Goal: Navigation & Orientation: Find specific page/section

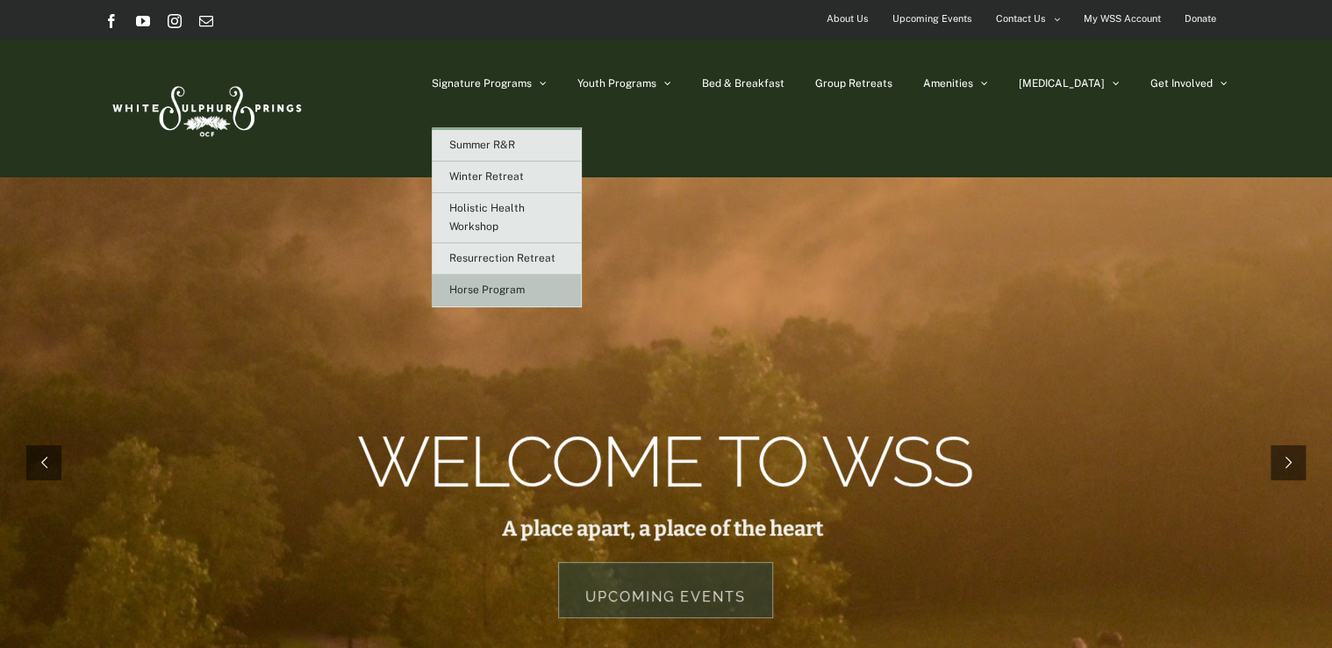
click at [559, 294] on link "Horse Program" at bounding box center [506, 291] width 149 height 32
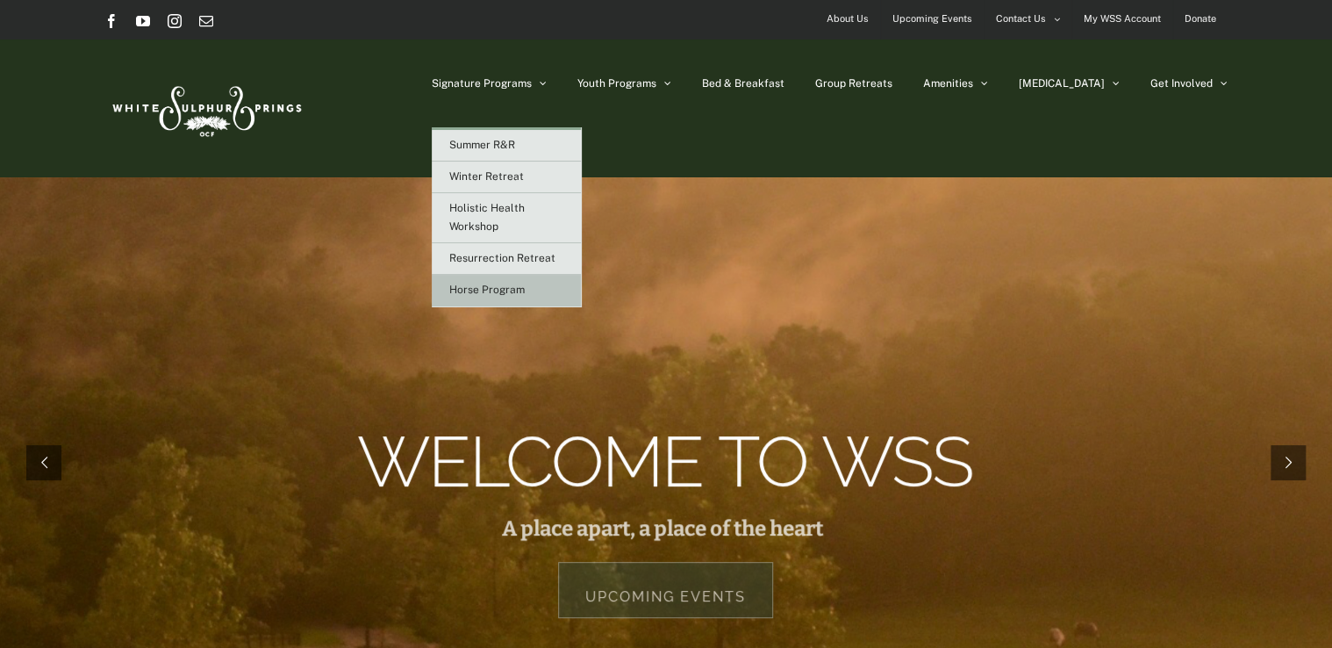
click at [525, 292] on span "Horse Program" at bounding box center [486, 289] width 75 height 12
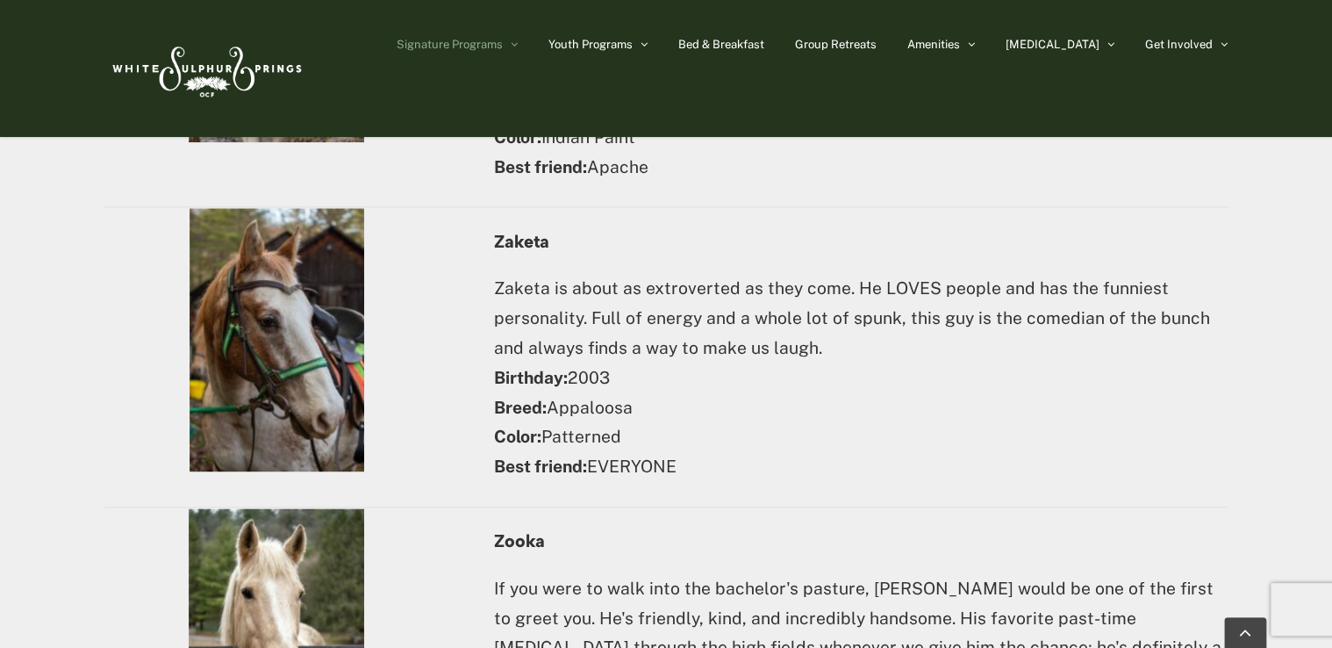
scroll to position [7555, 0]
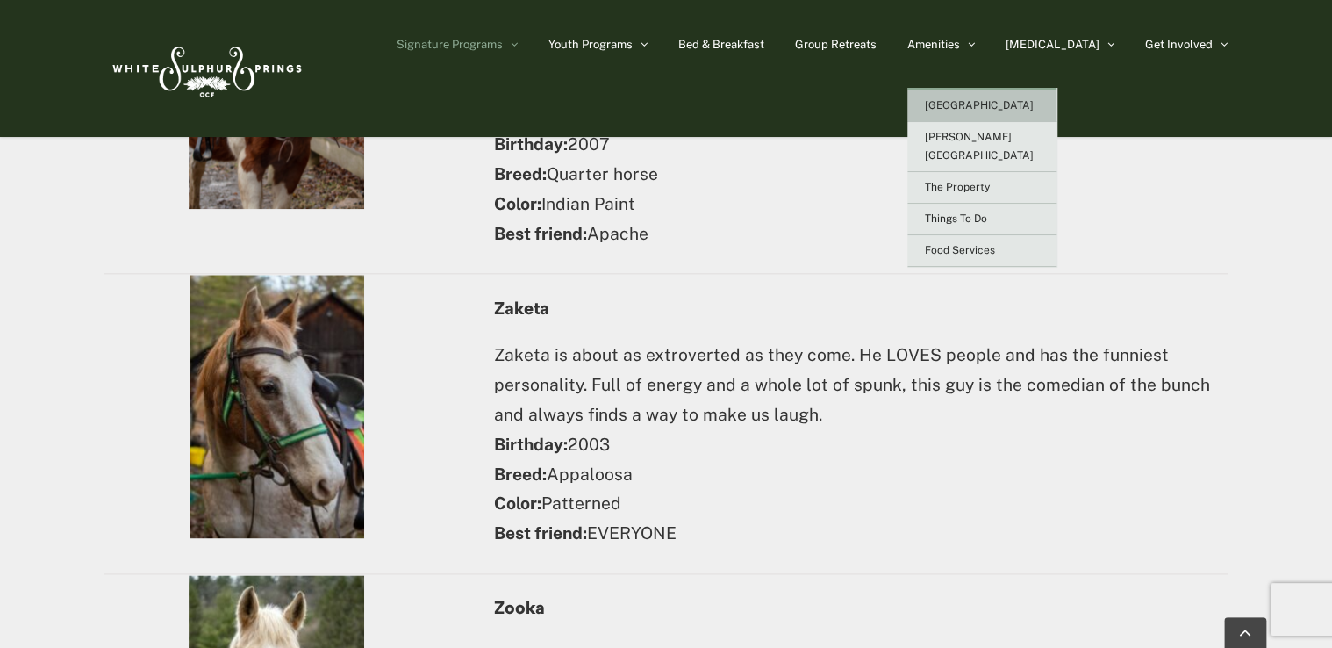
click at [1011, 106] on span "[GEOGRAPHIC_DATA]" at bounding box center [979, 105] width 109 height 12
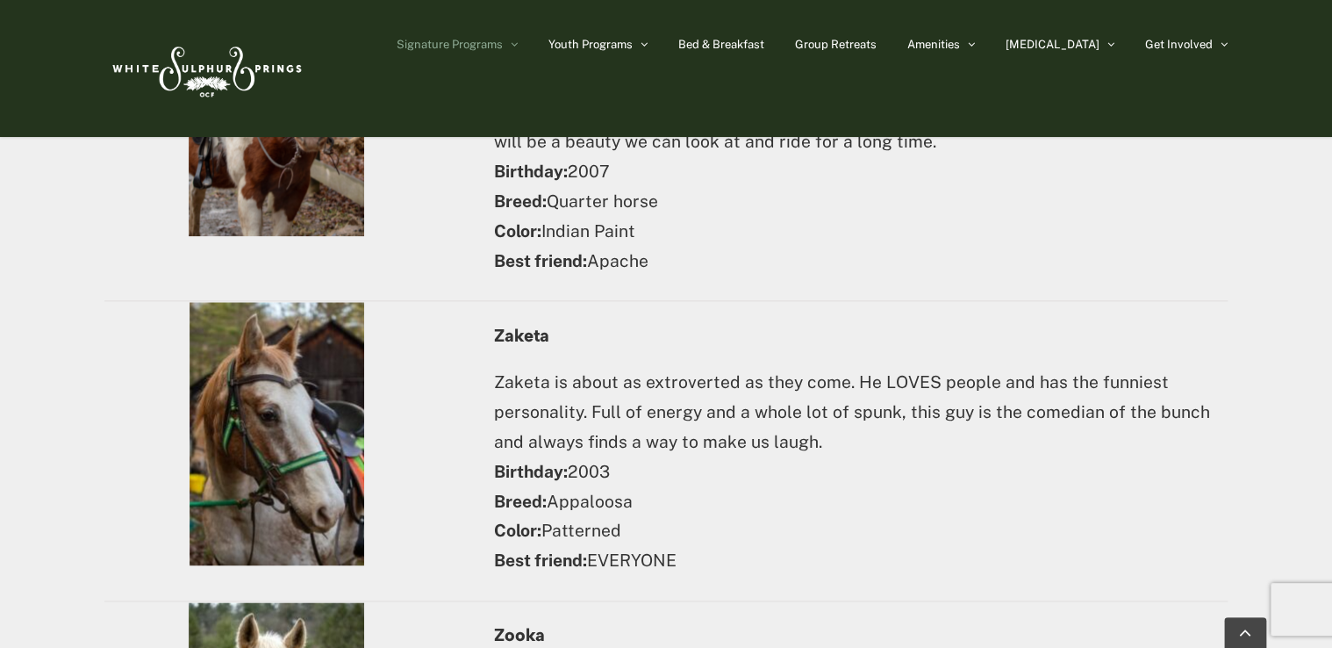
scroll to position [7643, 0]
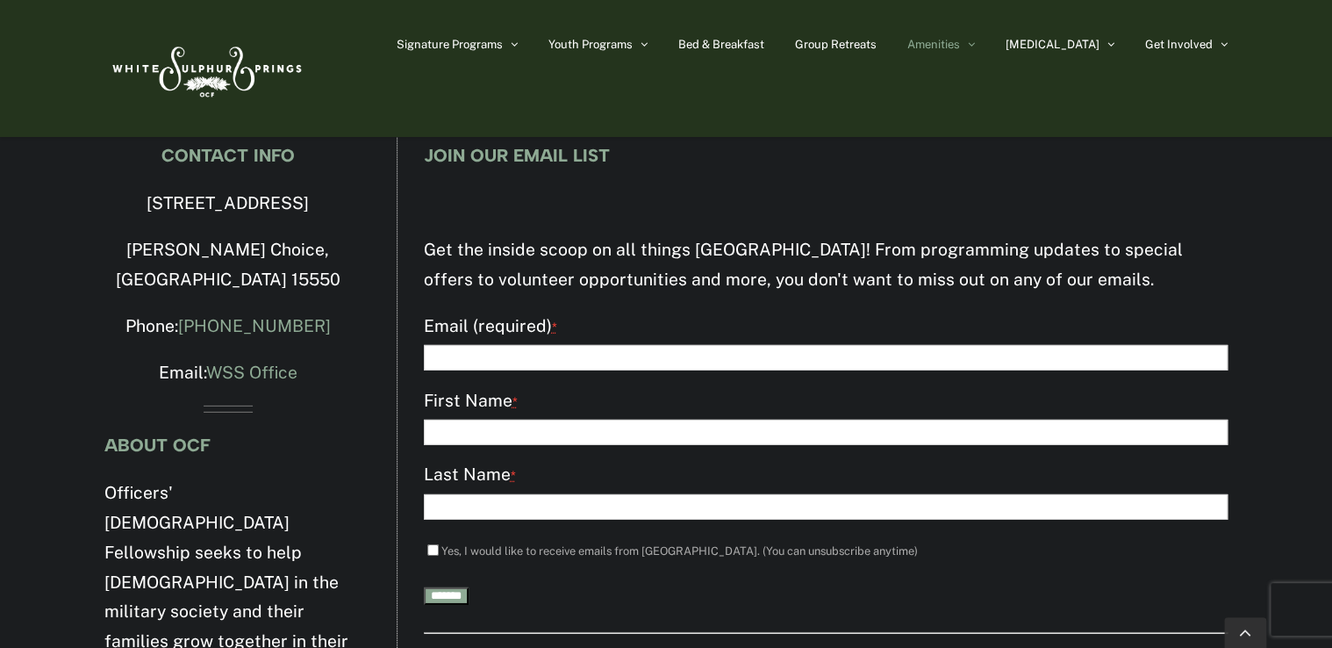
scroll to position [2497, 0]
